Goal: Information Seeking & Learning: Learn about a topic

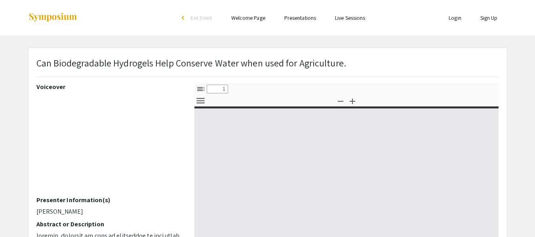
select select "custom"
type input "0"
select select "custom"
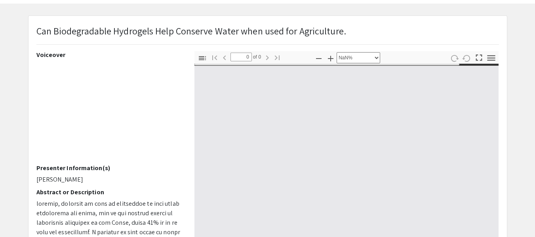
type input "1"
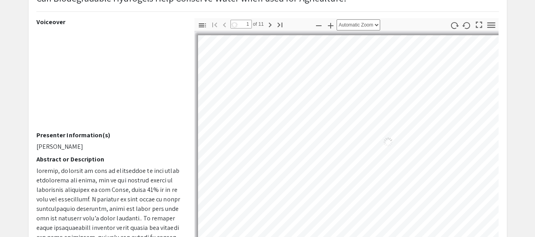
scroll to position [79, 0]
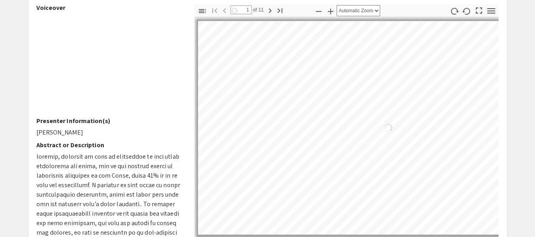
select select "auto"
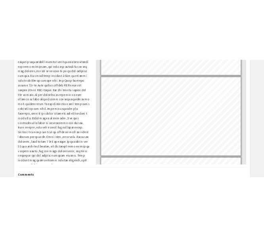
scroll to position [899, 0]
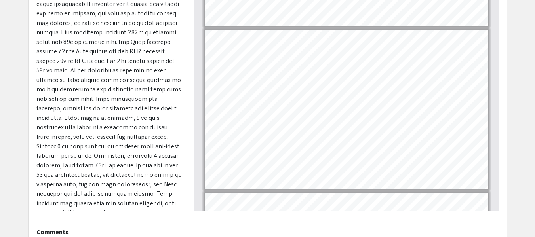
click at [513, 195] on app-presentation "Can Biodegradable Hydrogels Help Conserve Water when used for Agriculture. Voic…" at bounding box center [267, 154] width 535 height 510
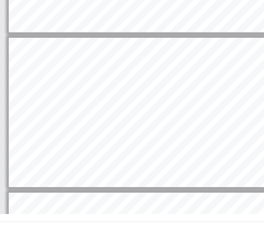
scroll to position [377, 0]
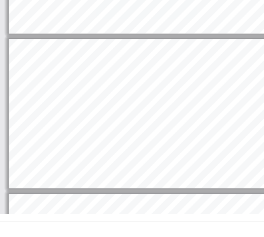
type input "4"
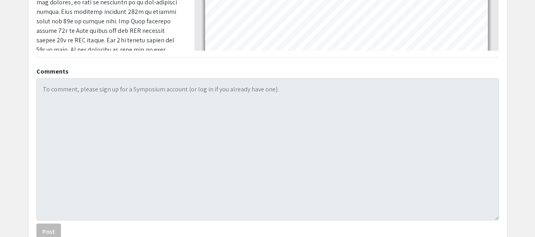
scroll to position [0, 0]
